Goal: Information Seeking & Learning: Learn about a topic

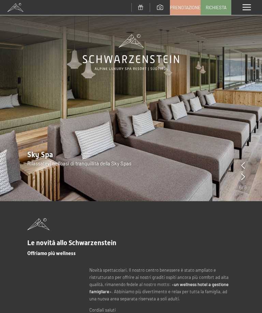
click at [245, 12] on div "Menu" at bounding box center [246, 7] width 31 height 15
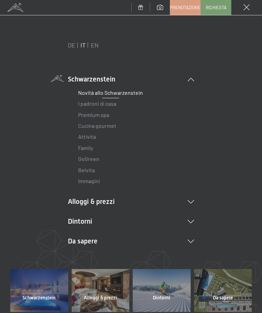
click at [96, 117] on link "Premium spa" at bounding box center [93, 114] width 31 height 6
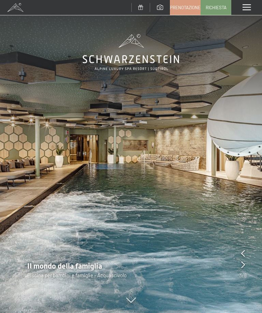
click at [243, 252] on icon at bounding box center [243, 253] width 4 height 7
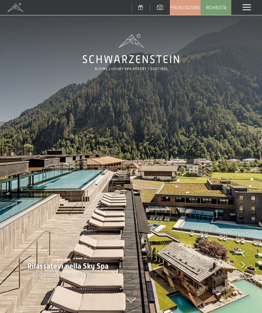
click at [258, 254] on img at bounding box center [131, 156] width 262 height 313
click at [246, 254] on img at bounding box center [131, 156] width 262 height 313
click at [250, 257] on img at bounding box center [131, 156] width 262 height 313
click at [241, 251] on icon at bounding box center [243, 253] width 4 height 7
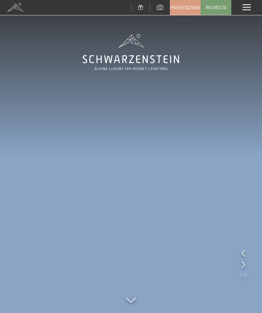
click at [244, 265] on icon at bounding box center [243, 264] width 4 height 7
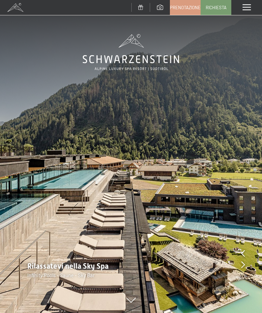
click at [233, 253] on img at bounding box center [131, 156] width 262 height 313
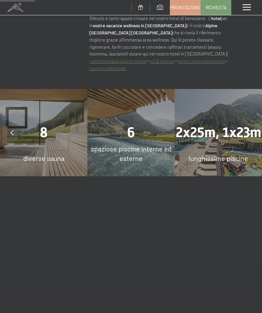
scroll to position [421, 0]
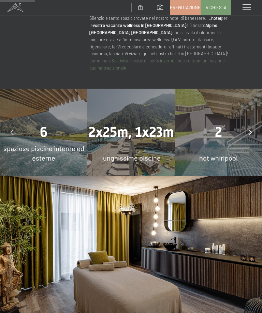
click at [59, 144] on span "spaziose piscine interne ed esterne" at bounding box center [43, 153] width 81 height 18
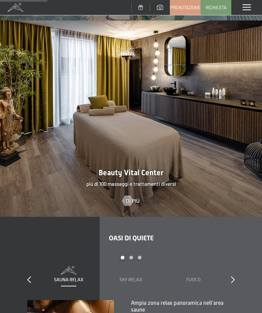
scroll to position [585, 0]
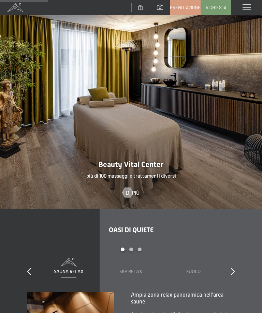
click at [229, 256] on div "slide 1 to 3 of 7 Sauna relax Sky Relax Fuoco Terra Acqua Aria Settimo Cielo" at bounding box center [130, 269] width 207 height 45
click at [242, 312] on div "Oasi di quiete slide 1 to 3 of 7 Sauna relax Sky Relax Fuoco Terra Acqua Aria S…" at bounding box center [131, 302] width 262 height 153
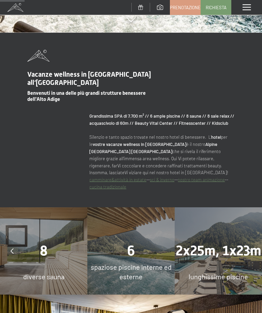
scroll to position [303, 0]
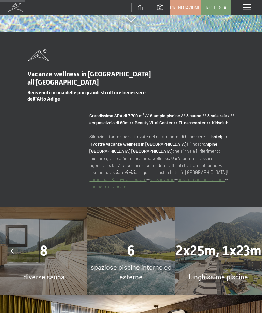
click at [142, 258] on div "6 spaziose piscine interne ed esterne" at bounding box center [130, 250] width 87 height 87
click at [130, 243] on span "6" at bounding box center [131, 251] width 8 height 16
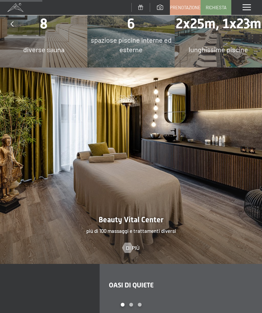
scroll to position [583, 0]
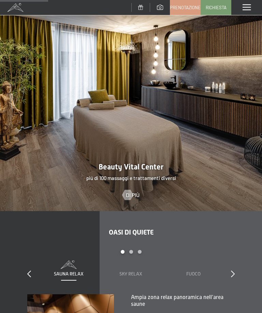
click at [233, 274] on icon at bounding box center [233, 273] width 4 height 7
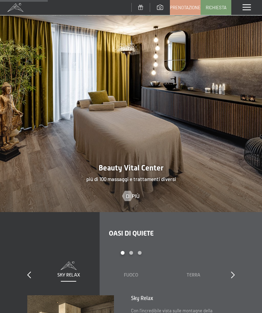
scroll to position [579, 0]
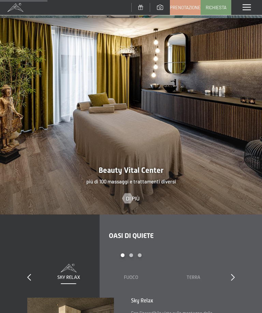
click at [231, 266] on div "slide 2 to 4 of 7 Sauna relax Sky Relax Fuoco Terra Acqua Aria Settimo Cielo" at bounding box center [130, 275] width 207 height 45
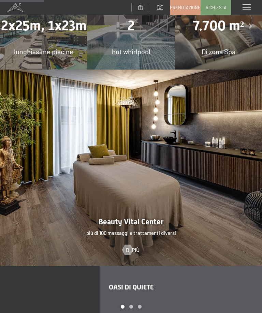
scroll to position [528, 0]
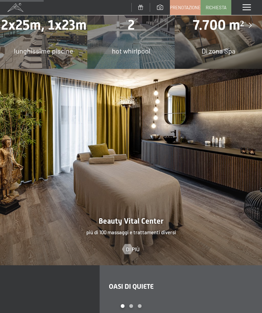
click at [27, 57] on div "2x25m, 1x23m lunghissime piscine" at bounding box center [43, 25] width 87 height 87
click at [249, 5] on span at bounding box center [246, 7] width 8 height 6
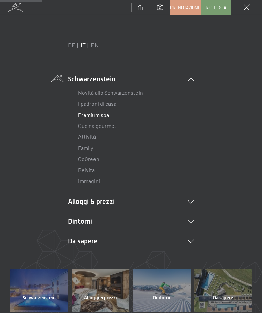
scroll to position [514, 0]
click at [88, 138] on link "Attività" at bounding box center [87, 136] width 18 height 6
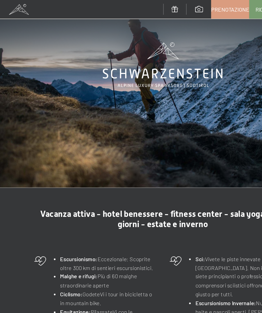
click at [172, 122] on img at bounding box center [131, 75] width 262 height 151
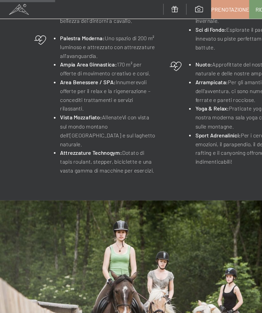
scroll to position [248, 0]
click at [0, 220] on img at bounding box center [131, 259] width 262 height 196
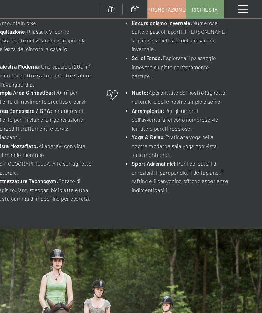
scroll to position [224, 0]
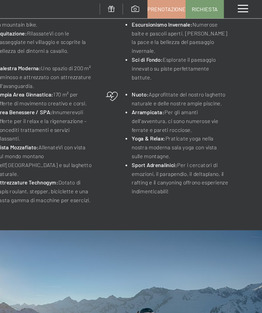
click at [133, 126] on div "Nuoto: Approfittate del nostro laghetto naturale e delle nostre ampie piscine. …" at bounding box center [185, 115] width 105 height 92
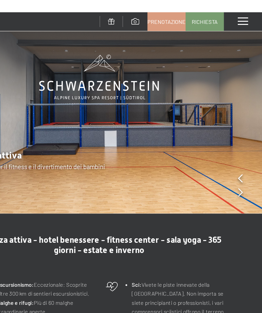
scroll to position [0, 0]
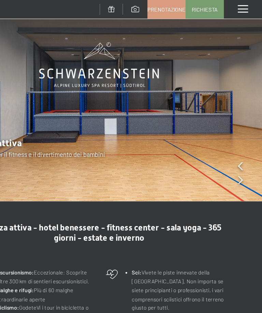
click at [242, 6] on span at bounding box center [246, 7] width 8 height 6
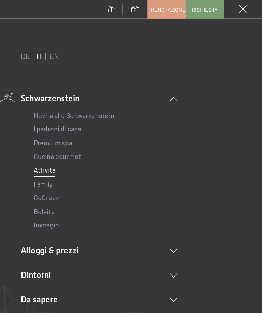
click at [78, 105] on link "I padroni di casa" at bounding box center [97, 103] width 38 height 6
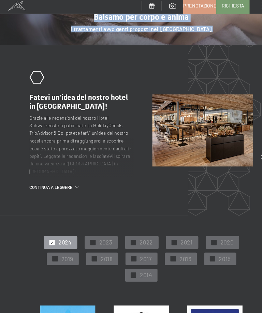
scroll to position [948, 0]
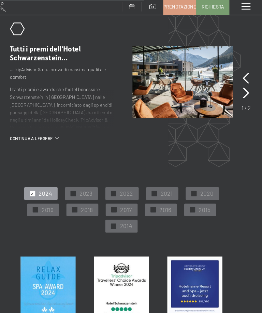
scroll to position [965, 0]
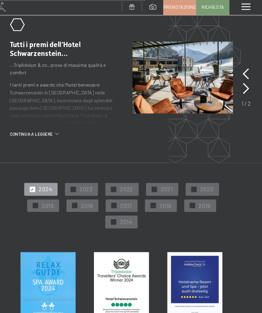
click at [201, 169] on div "✓ 2024 ✓ 2023 ✓ 2022 ✓ 2021 ✓ 2020 ✓ 2019 ✓ 2018 ✓ 2017 ✓ 2016 ✓ 2015 ✓ 2014" at bounding box center [130, 191] width 207 height 45
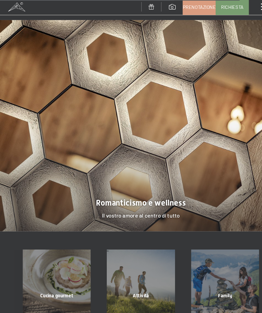
scroll to position [1413, 0]
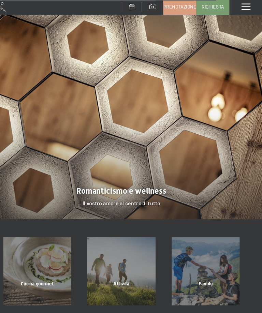
click at [39, 262] on div "Cucina gourmet" at bounding box center [53, 273] width 78 height 23
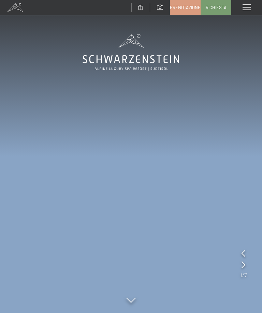
click at [71, 8] on div "Prenotazione Richiesta" at bounding box center [115, 7] width 231 height 15
